Goal: Information Seeking & Learning: Learn about a topic

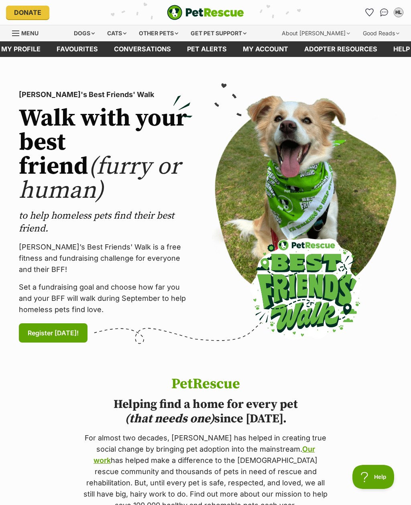
click at [87, 28] on div "Dogs" at bounding box center [84, 33] width 32 height 16
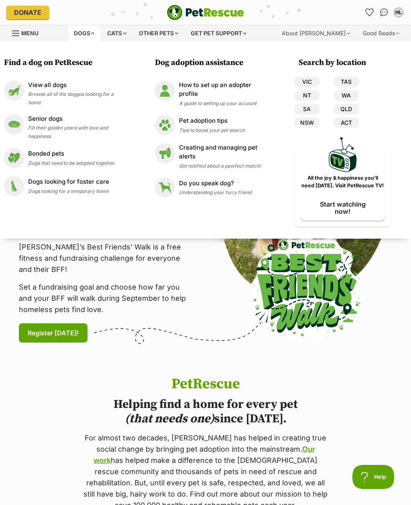
click at [105, 100] on div "View all dogs Browse all of the doggos looking for a home" at bounding box center [77, 94] width 99 height 26
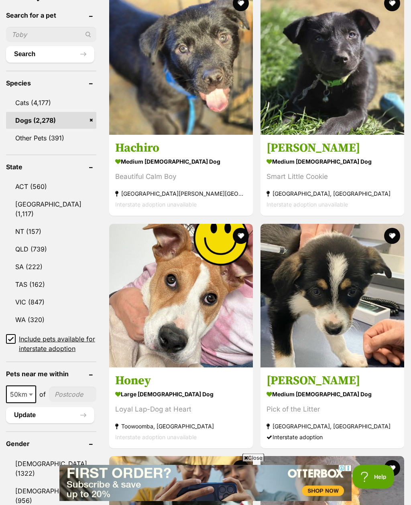
scroll to position [309, 0]
click at [31, 311] on link "WA (320)" at bounding box center [51, 319] width 90 height 17
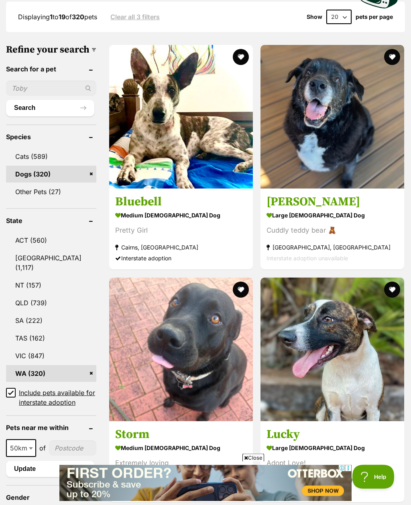
scroll to position [255, 0]
click at [61, 365] on link "WA (320)" at bounding box center [51, 373] width 90 height 17
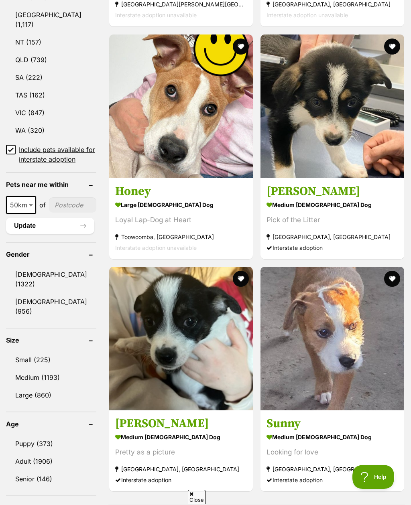
click at [18, 303] on link "[DEMOGRAPHIC_DATA] (956)" at bounding box center [51, 306] width 90 height 26
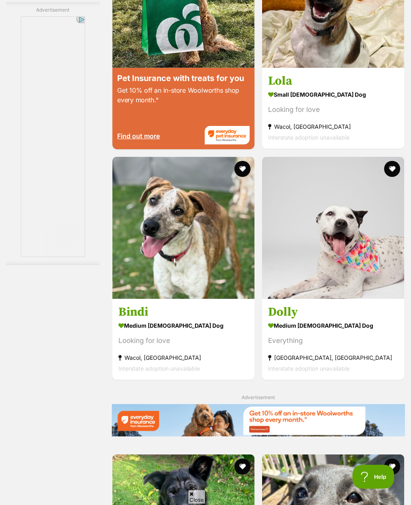
scroll to position [1605, 0]
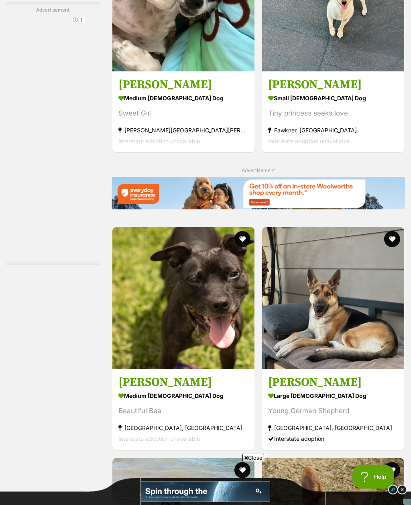
scroll to position [1687, 0]
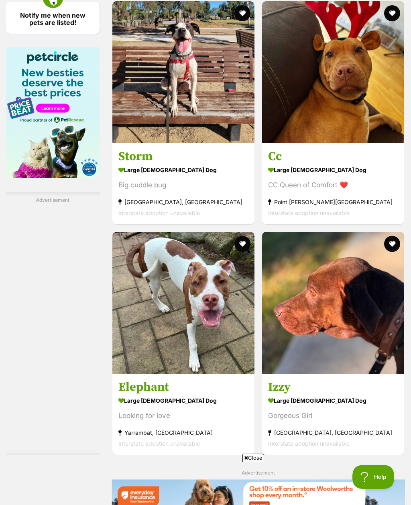
scroll to position [1308, 0]
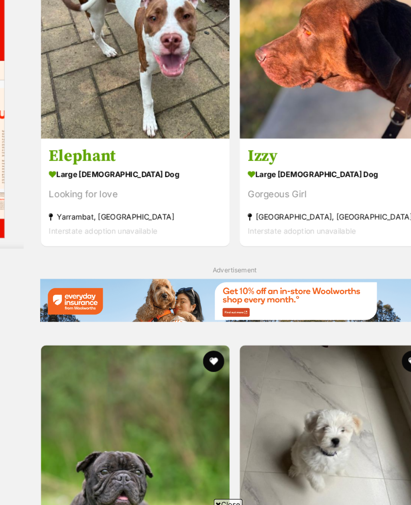
scroll to position [1556, 0]
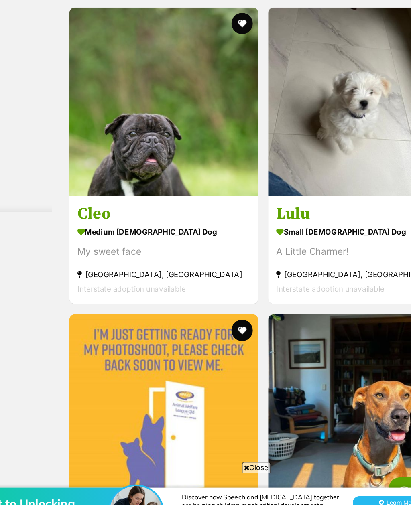
scroll to position [1781, 0]
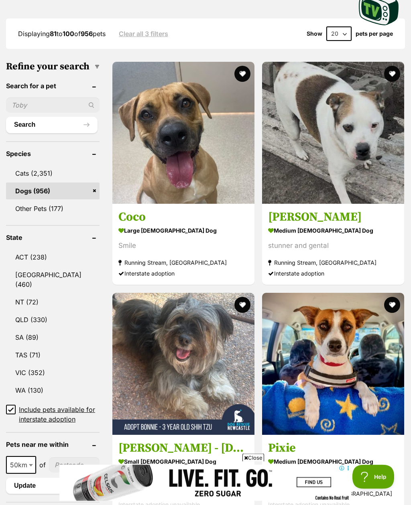
scroll to position [239, 0]
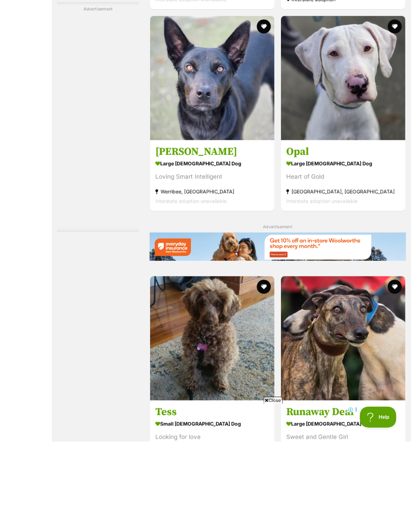
scroll to position [1550, 0]
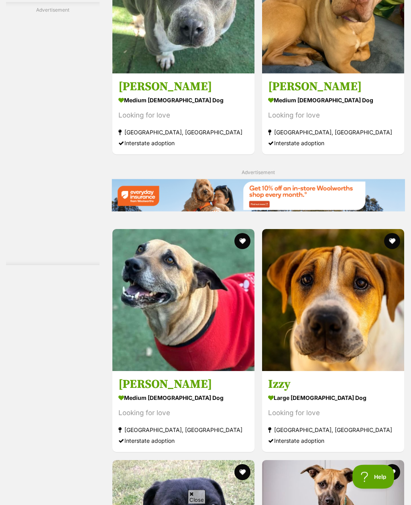
scroll to position [1685, 0]
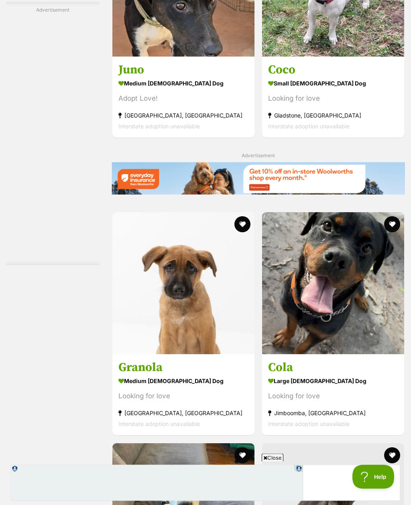
scroll to position [1616, 0]
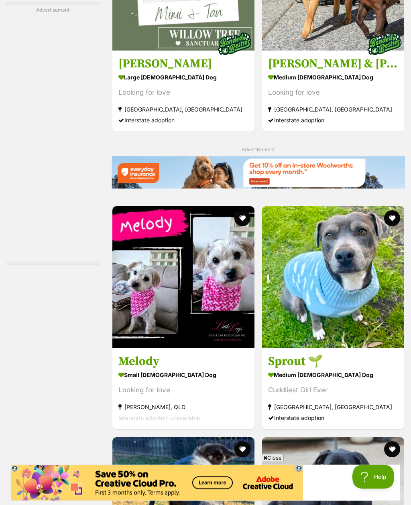
scroll to position [1622, 0]
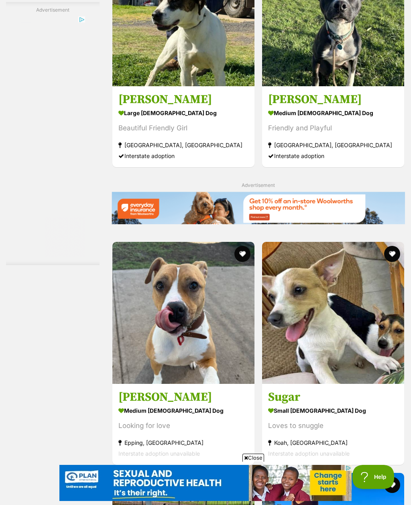
scroll to position [1673, 0]
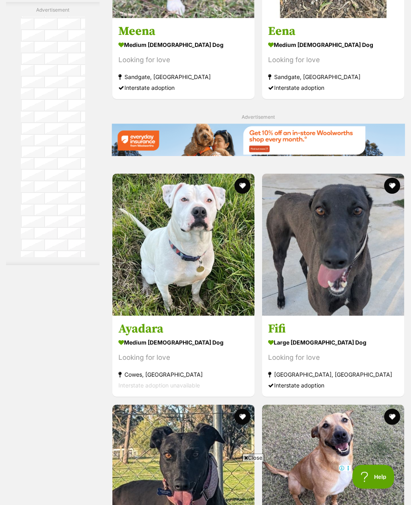
scroll to position [1654, 0]
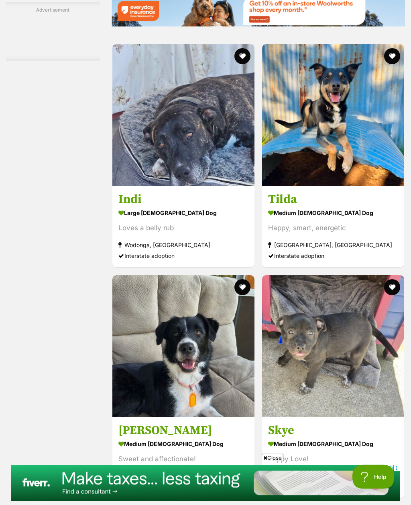
scroll to position [1784, 0]
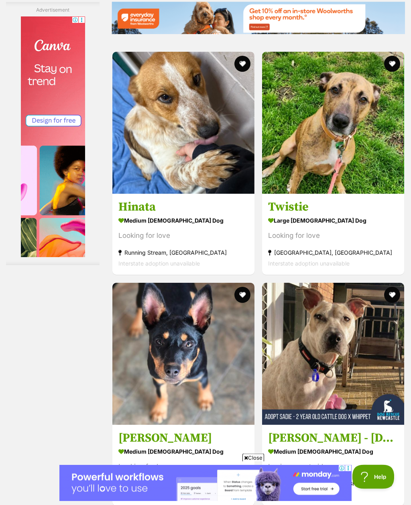
scroll to position [1862, 0]
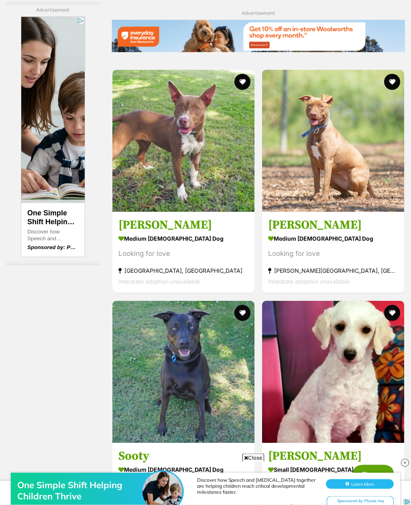
scroll to position [1758, 0]
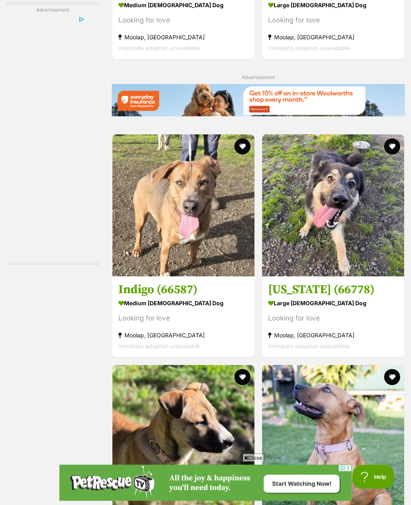
scroll to position [1694, 0]
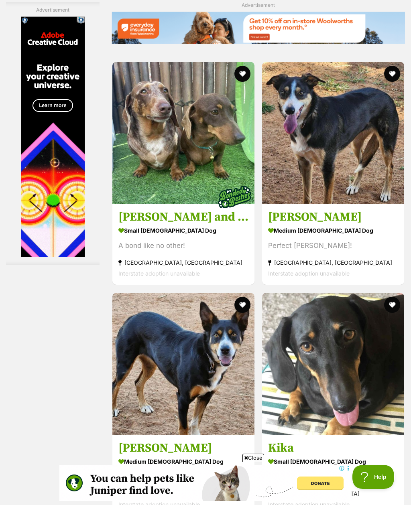
scroll to position [1854, 0]
